Goal: Navigation & Orientation: Find specific page/section

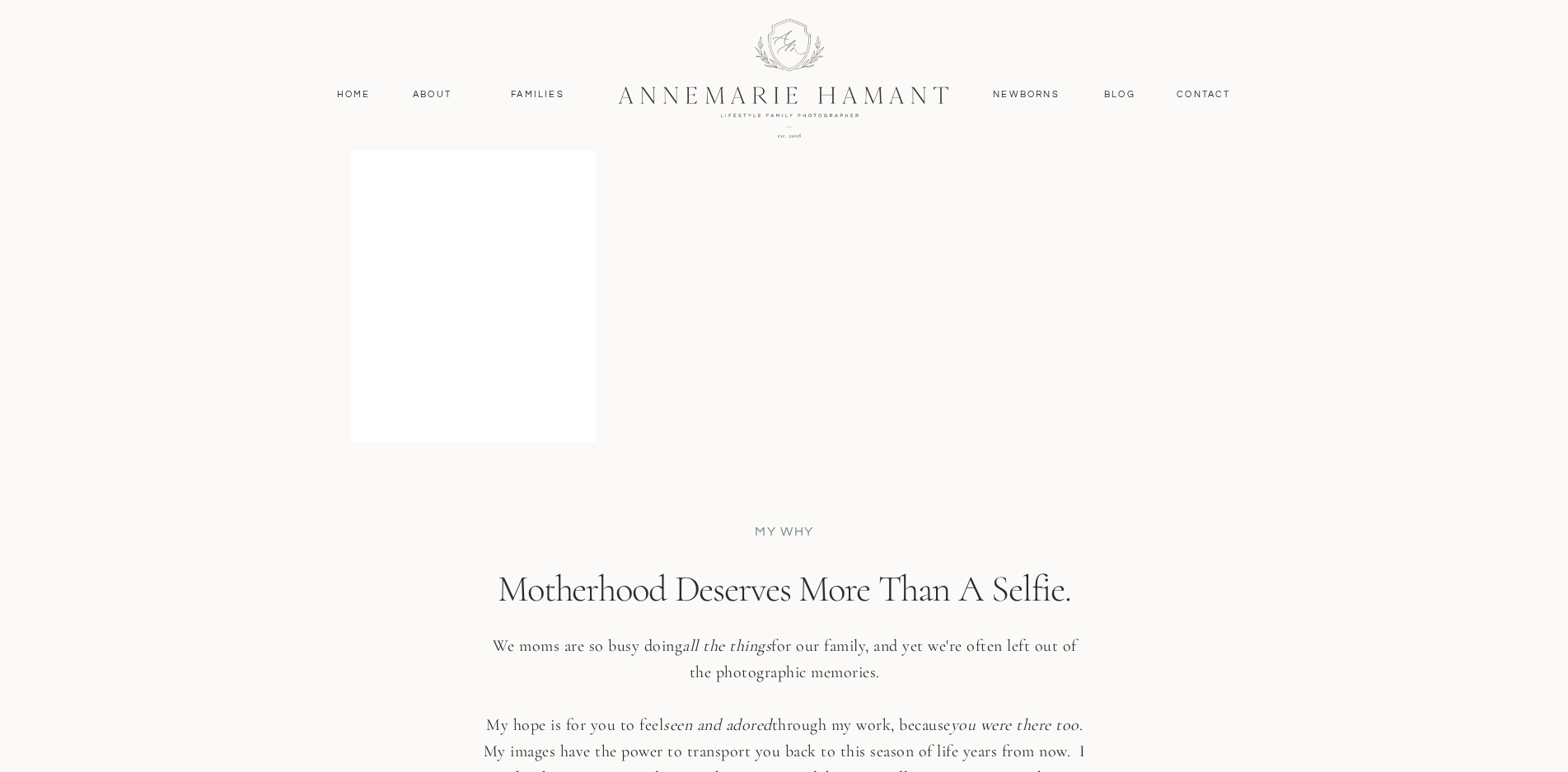
scroll to position [3047, 0]
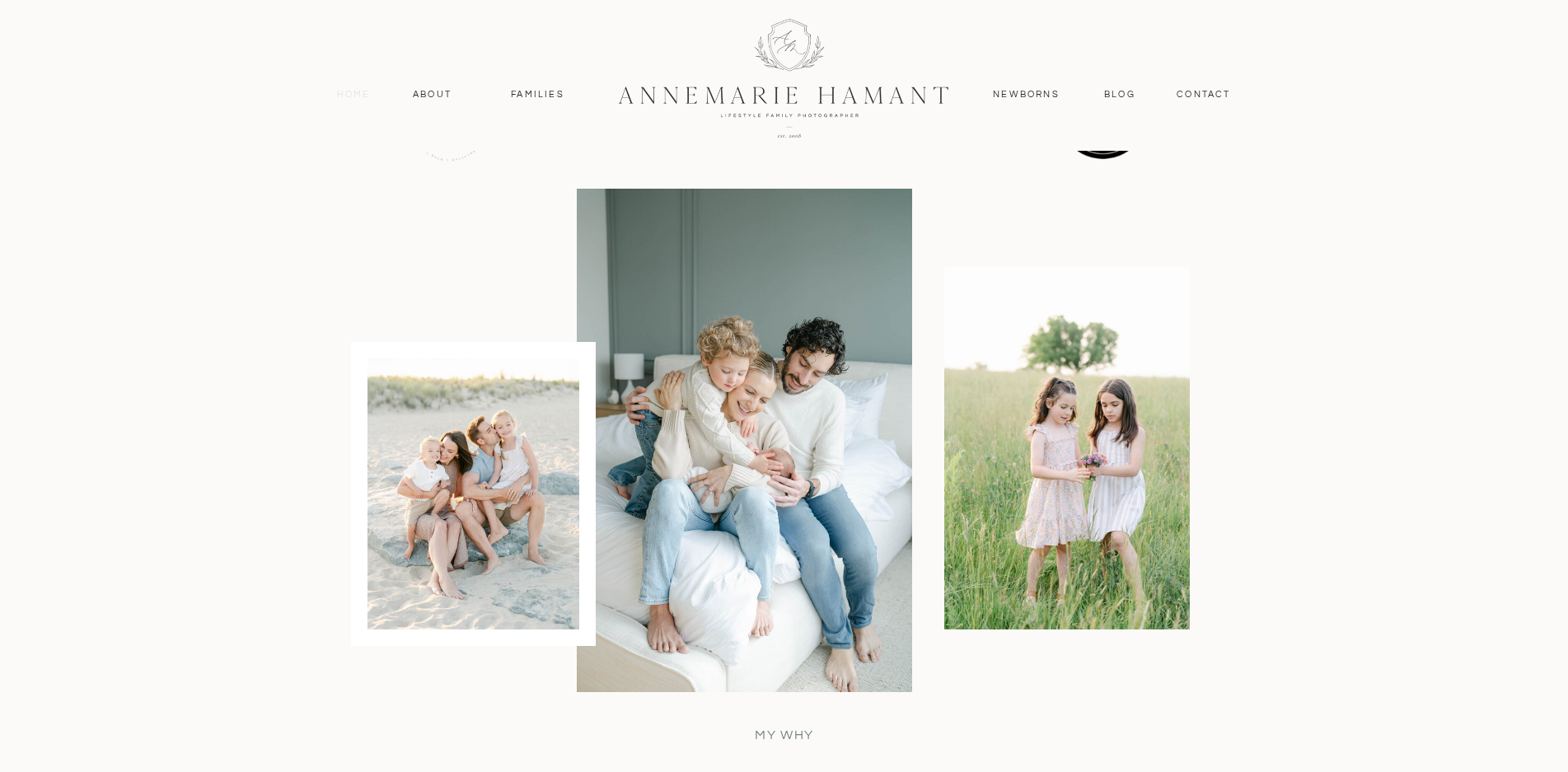
click at [357, 93] on nav "Home" at bounding box center [353, 94] width 48 height 14
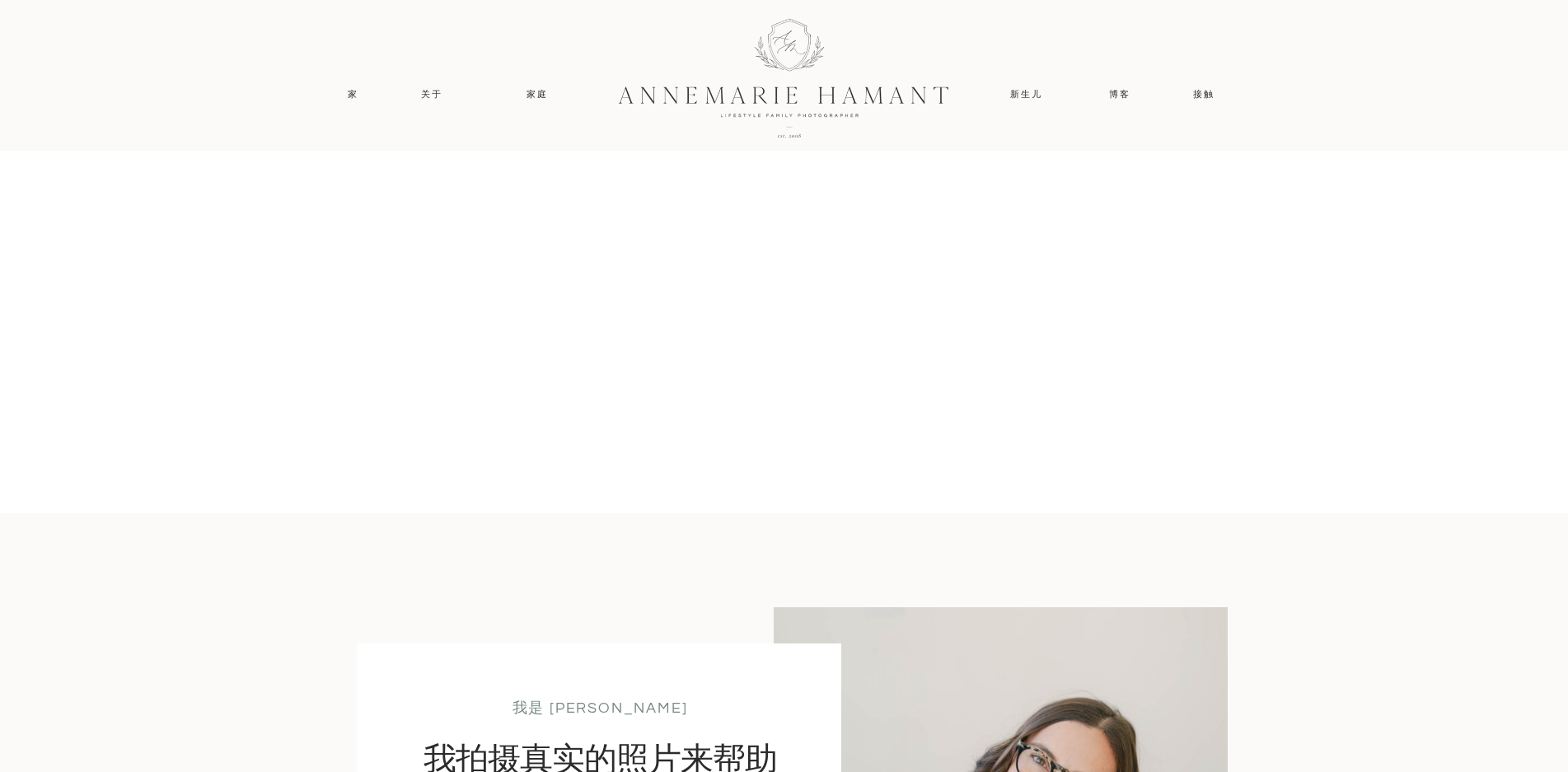
scroll to position [1153, 0]
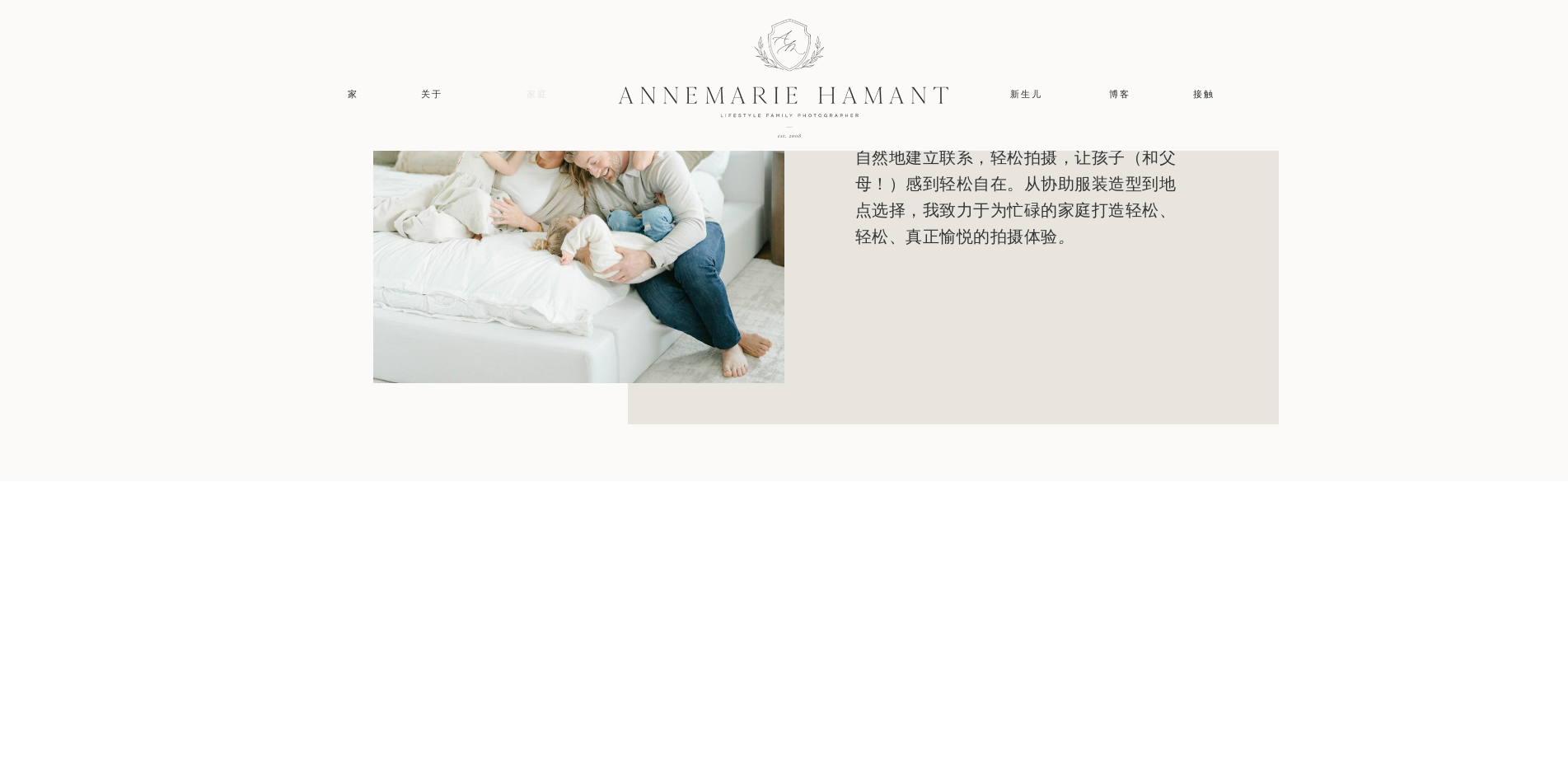
click at [536, 96] on font "家庭" at bounding box center [537, 93] width 21 height 9
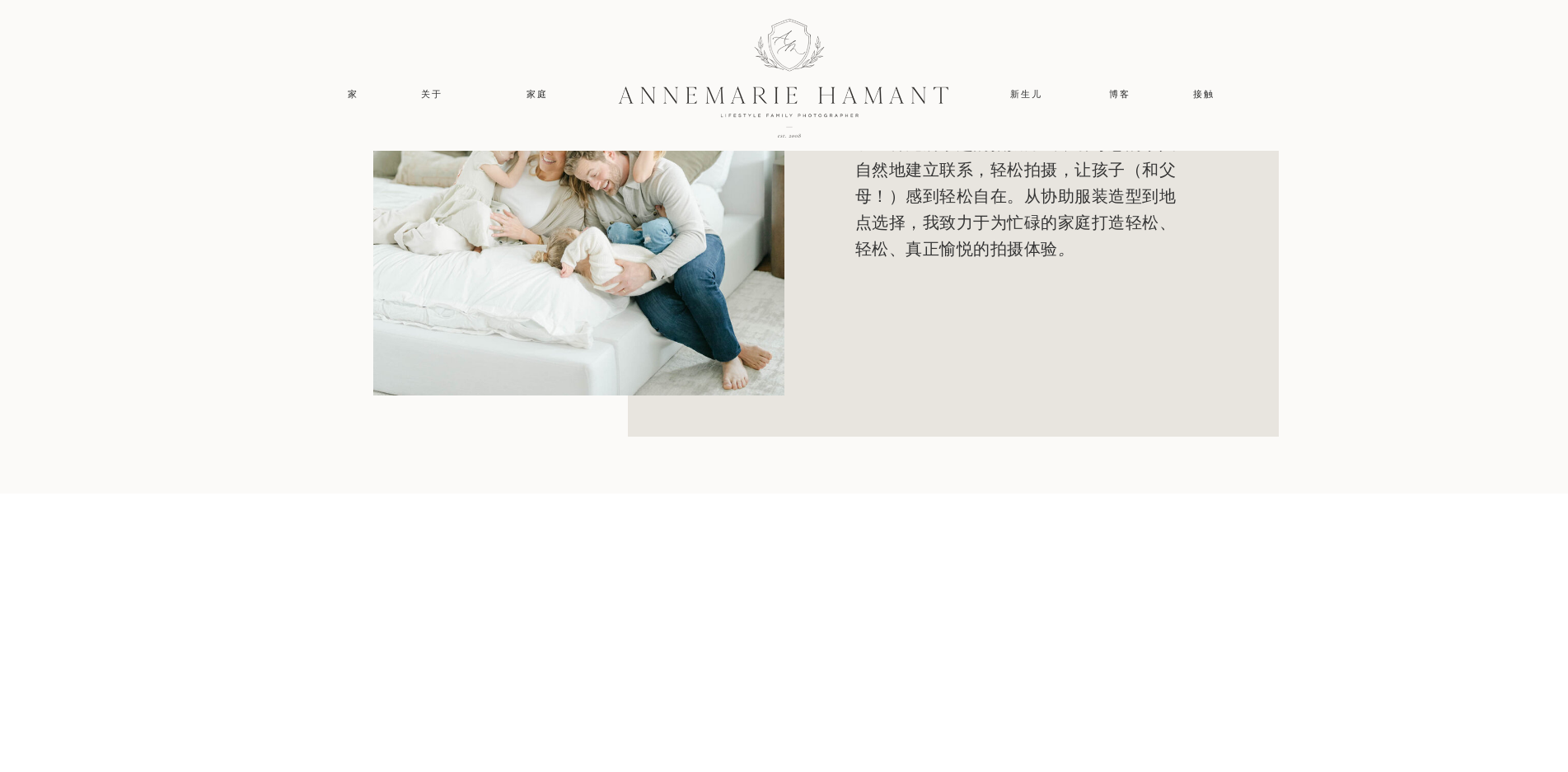
scroll to position [932, 0]
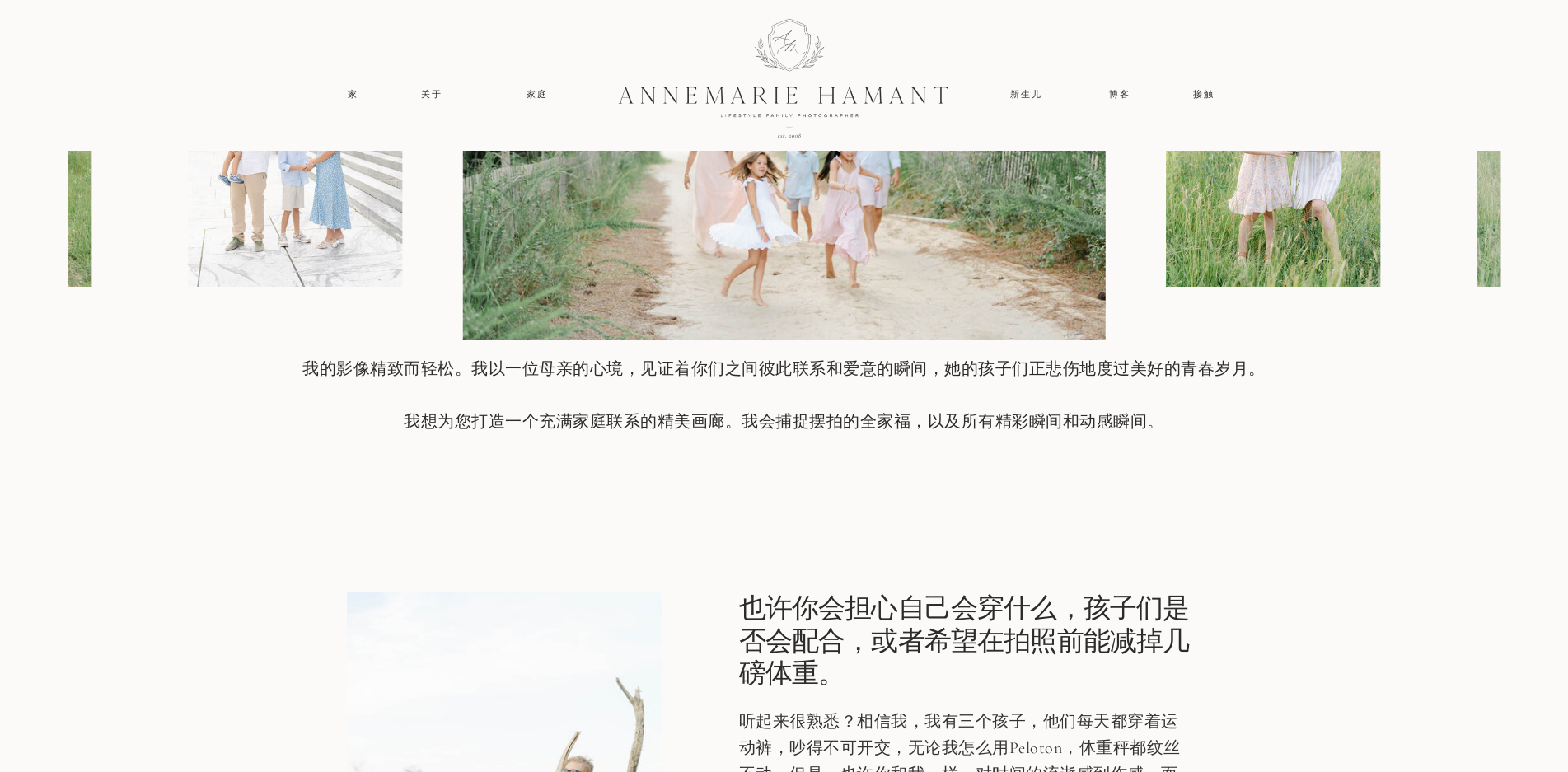
scroll to position [2553, 0]
